Goal: Task Accomplishment & Management: Complete application form

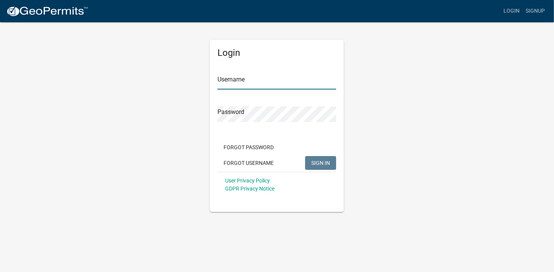
type input "[PERSON_NAME][EMAIL_ADDRESS][PERSON_NAME][DOMAIN_NAME]"
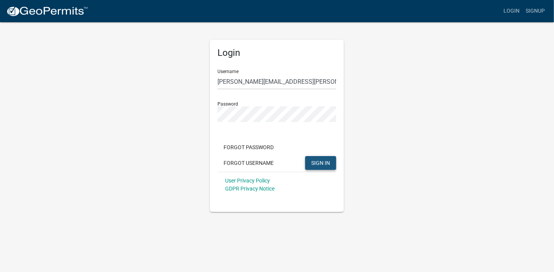
click at [318, 161] on span "SIGN IN" at bounding box center [320, 163] width 19 height 6
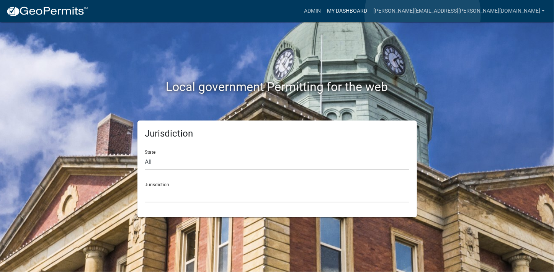
click at [370, 14] on link "My Dashboard" at bounding box center [347, 11] width 46 height 15
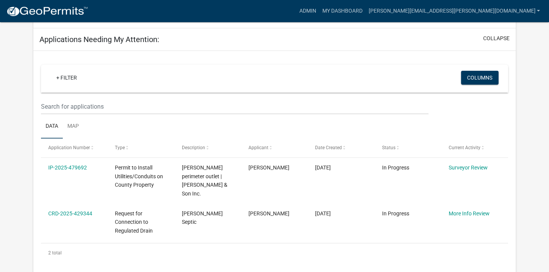
scroll to position [121, 0]
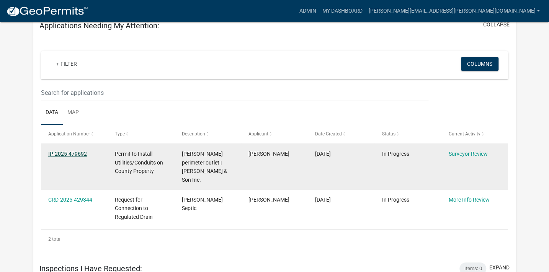
click at [82, 152] on link "IP-2025-479692" at bounding box center [67, 154] width 39 height 6
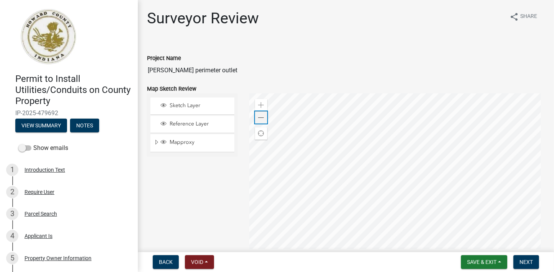
click at [258, 117] on span at bounding box center [261, 118] width 6 height 6
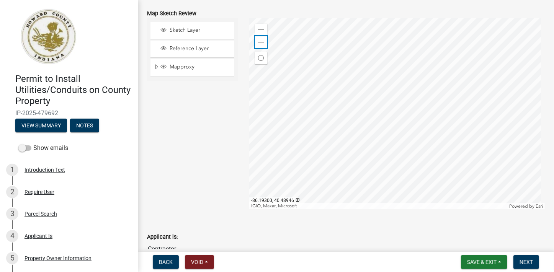
scroll to position [73, 0]
click at [265, 42] on div "Zoom out" at bounding box center [261, 45] width 12 height 12
click at [376, 92] on div at bounding box center [397, 117] width 296 height 192
click at [370, 115] on div at bounding box center [397, 117] width 296 height 192
click at [259, 45] on span at bounding box center [261, 45] width 6 height 6
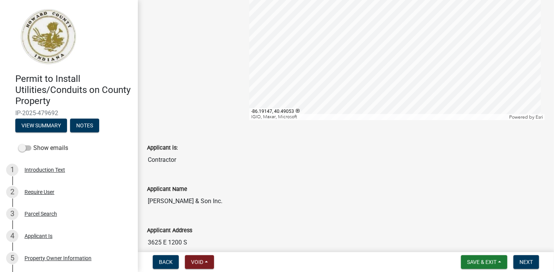
scroll to position [146, 0]
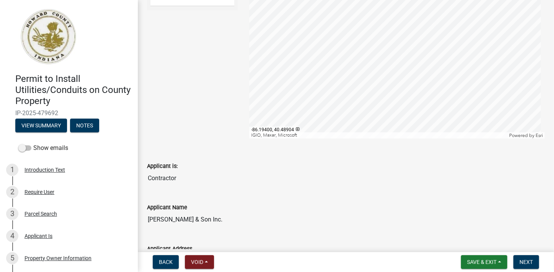
click at [354, 99] on div at bounding box center [397, 43] width 296 height 192
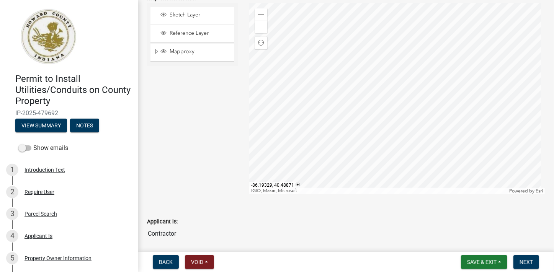
scroll to position [18, 0]
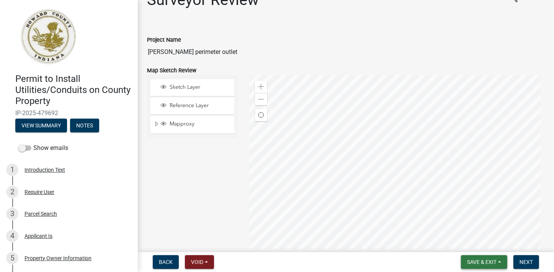
click at [478, 261] on span "Save & Exit" at bounding box center [481, 262] width 29 height 6
click at [486, 242] on button "Save & Exit" at bounding box center [476, 242] width 61 height 18
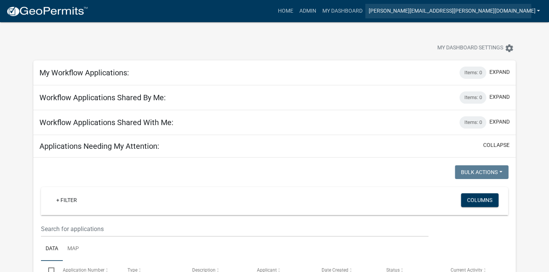
click at [454, 11] on link "[PERSON_NAME][EMAIL_ADDRESS][PERSON_NAME][DOMAIN_NAME]" at bounding box center [454, 11] width 178 height 15
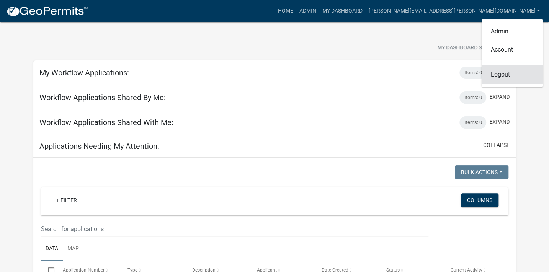
click at [500, 73] on link "Logout" at bounding box center [512, 74] width 61 height 18
